Goal: Information Seeking & Learning: Learn about a topic

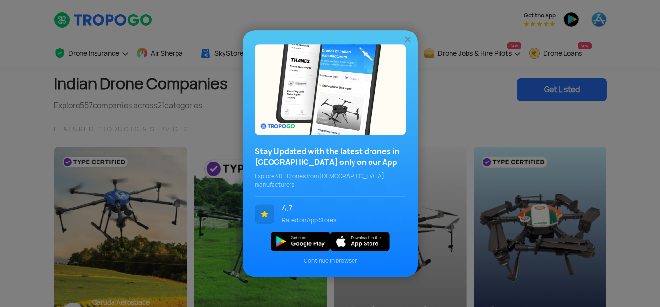
scroll to position [259, 0]
click at [320, 261] on div "Stay Updated with the latest drones in India only on our App Explore 40+ Drones…" at bounding box center [330, 153] width 175 height 247
click at [320, 257] on span "Continue in browser" at bounding box center [330, 261] width 151 height 9
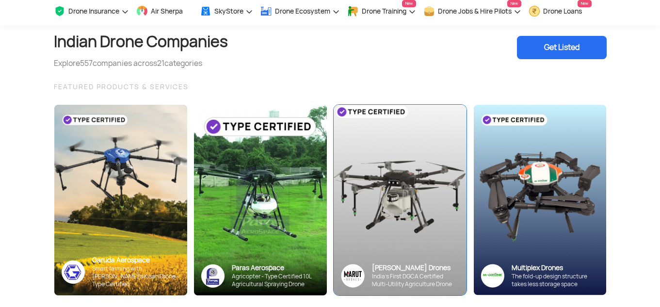
scroll to position [97, 0]
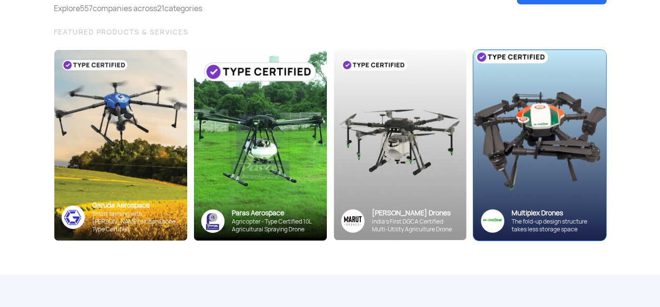
click at [505, 194] on img at bounding box center [539, 144] width 146 height 209
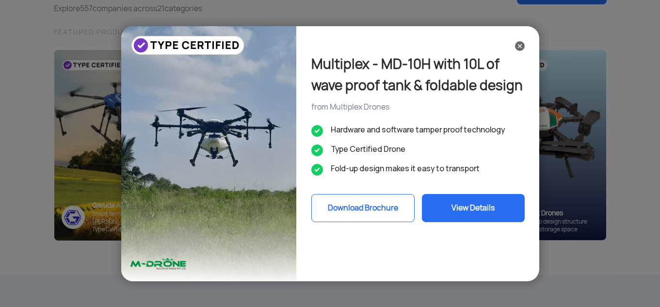
click at [517, 47] on img at bounding box center [520, 46] width 10 height 10
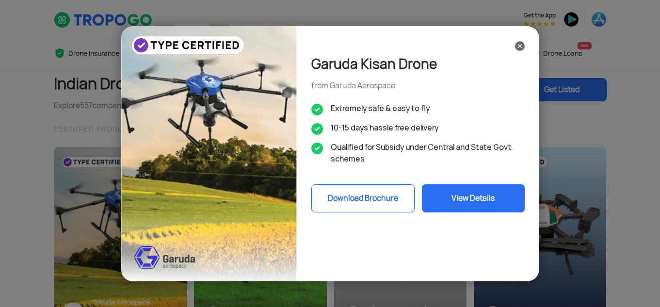
scroll to position [259, 0]
click at [477, 193] on button "View Details" at bounding box center [473, 198] width 103 height 28
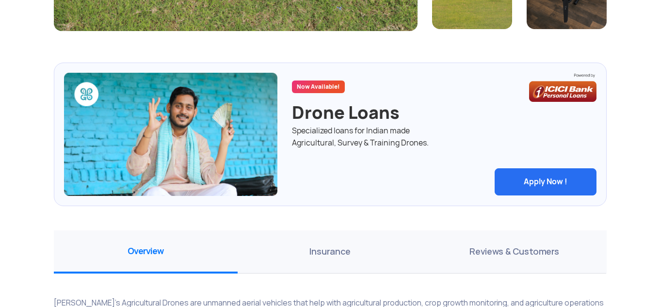
scroll to position [681, 0]
